Goal: Task Accomplishment & Management: Use online tool/utility

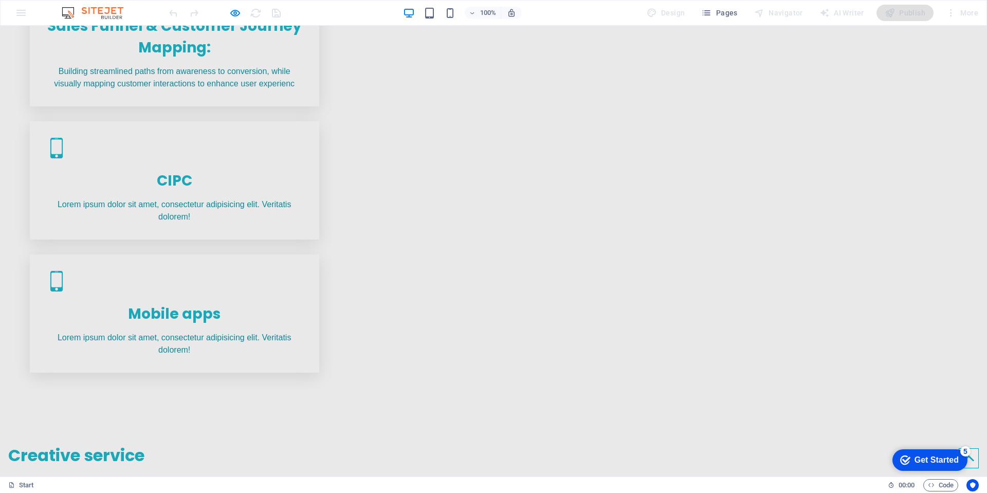
scroll to position [1048, 0]
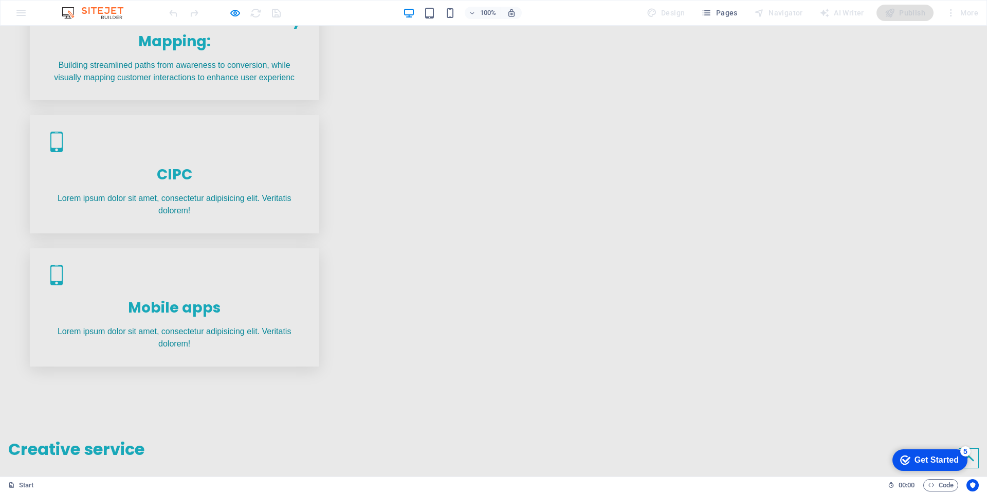
click at [227, 12] on div at bounding box center [224, 13] width 115 height 16
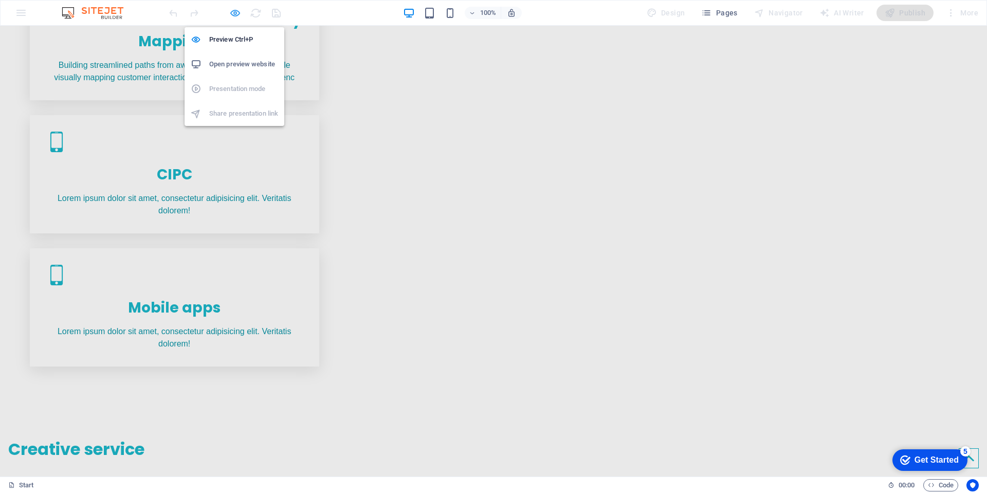
drag, startPoint x: 229, startPoint y: 8, endPoint x: 234, endPoint y: 10, distance: 5.5
click at [230, 8] on icon "button" at bounding box center [235, 13] width 12 height 12
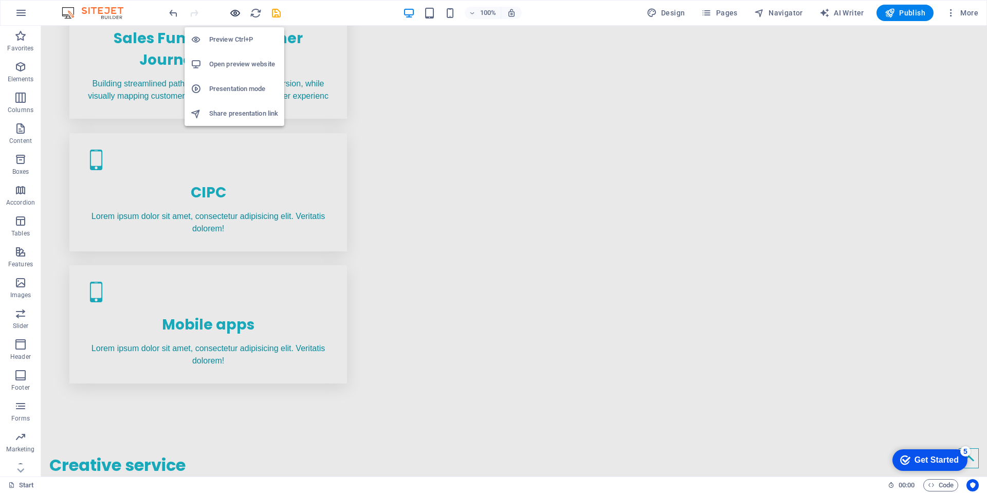
scroll to position [1066, 0]
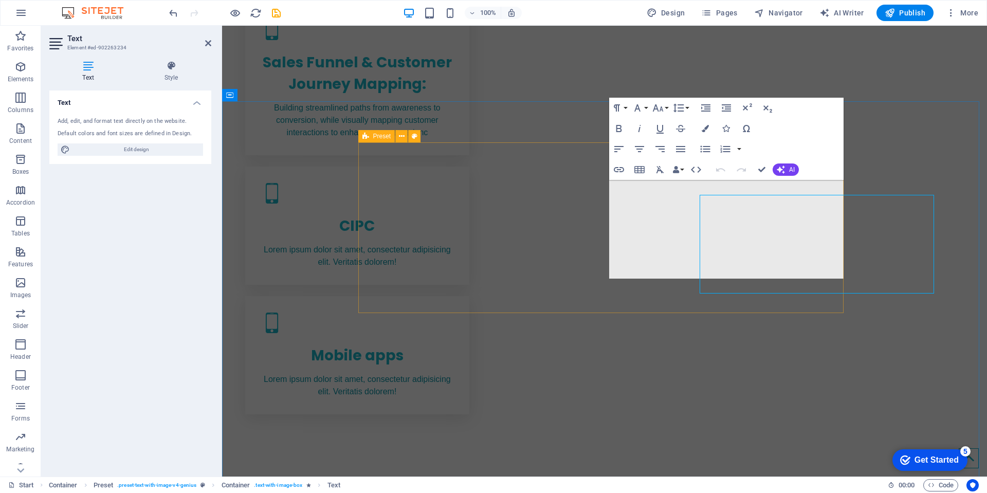
scroll to position [1062, 0]
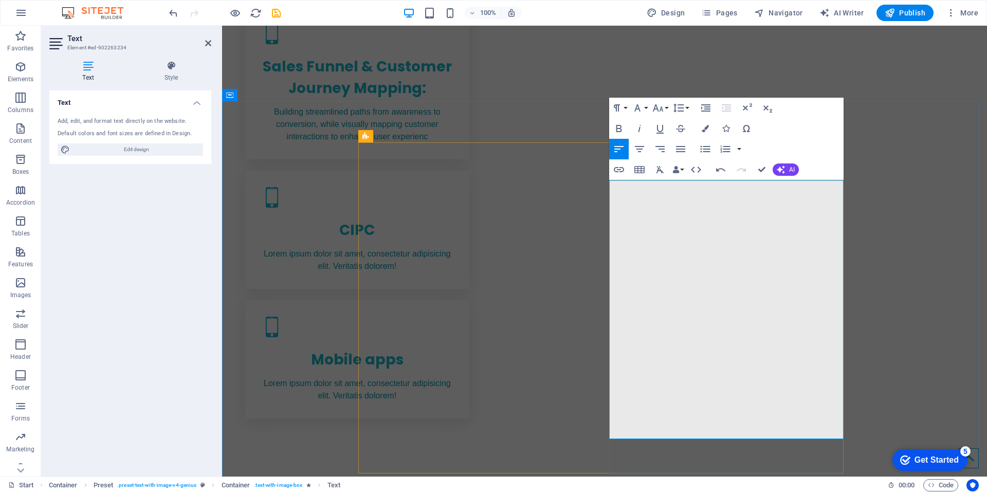
drag, startPoint x: 679, startPoint y: 207, endPoint x: 623, endPoint y: 208, distance: 55.5
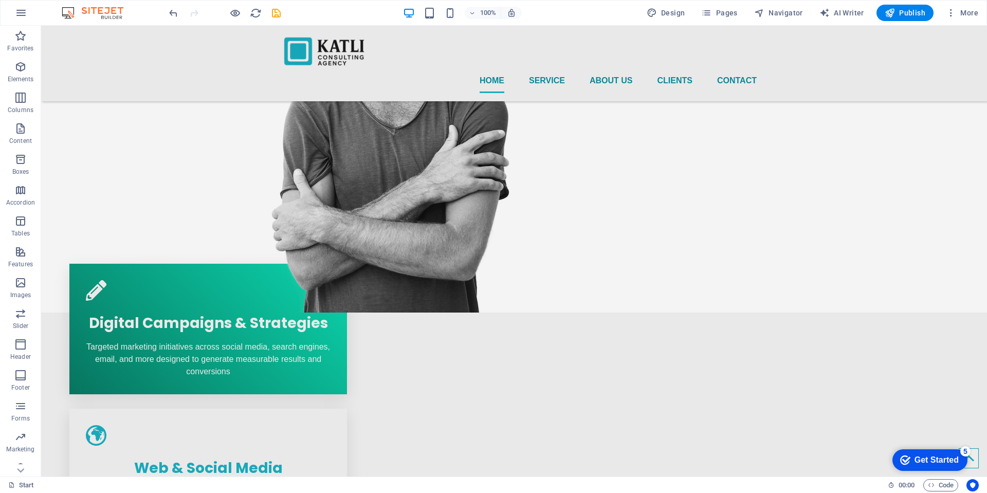
scroll to position [1077, 0]
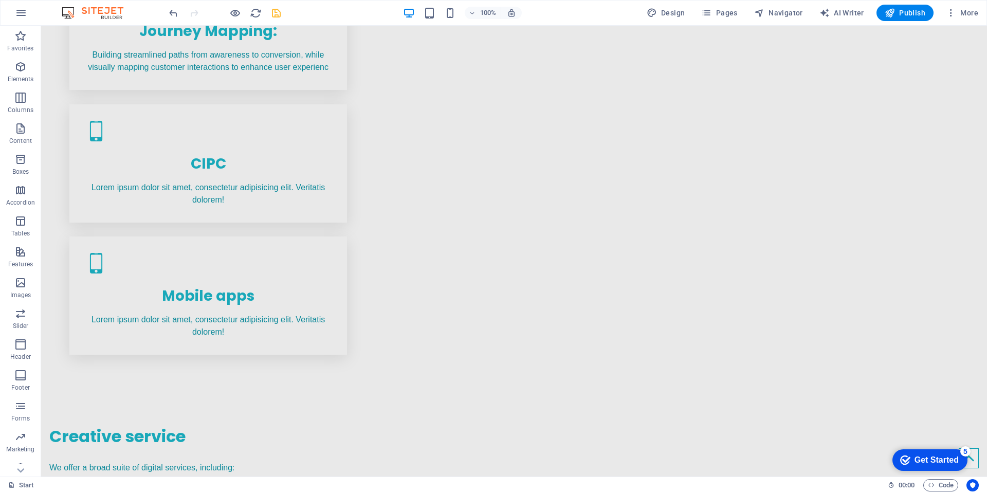
drag, startPoint x: 282, startPoint y: 17, endPoint x: 278, endPoint y: 13, distance: 6.2
click at [281, 17] on div "100% Design Pages Navigator AI Writer Publish More" at bounding box center [574, 13] width 815 height 16
click at [277, 12] on icon "save" at bounding box center [276, 13] width 12 height 12
